Goal: Complete application form

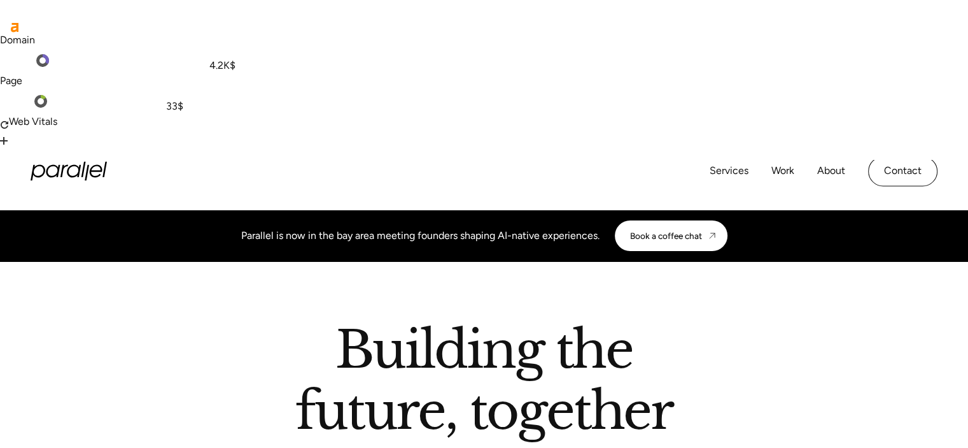
scroll to position [5563, 0]
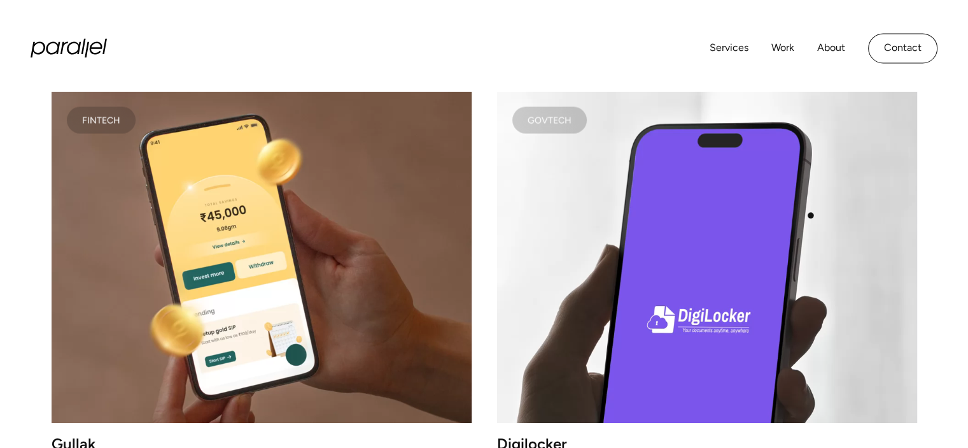
scroll to position [2260, 0]
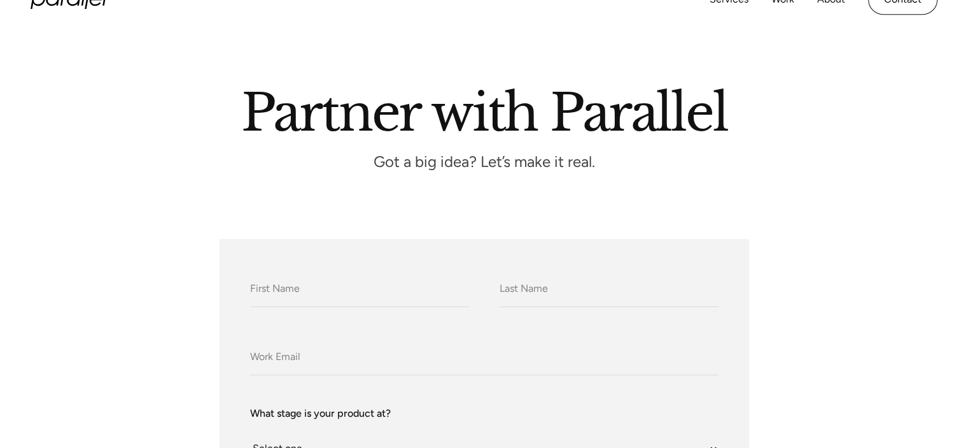
click at [318, 272] on input "What do we call you?" at bounding box center [359, 289] width 219 height 35
type input "Vahe"
type input "Arzumanyan"
type input "vahe_arzumanyan@linkyjuice.com"
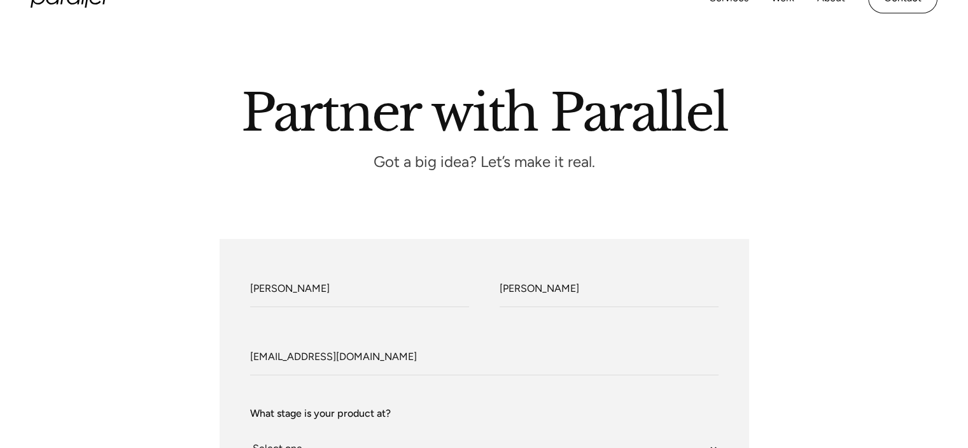
click at [345, 431] on select "Select one... Still an idea Building MVP Live with early users Scaling fast Som…" at bounding box center [484, 448] width 469 height 35
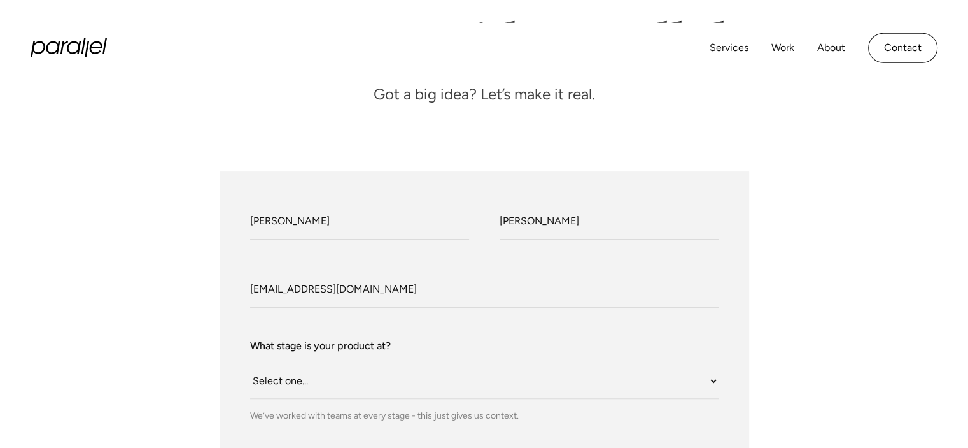
scroll to position [266, 0]
